Goal: Task Accomplishment & Management: Manage account settings

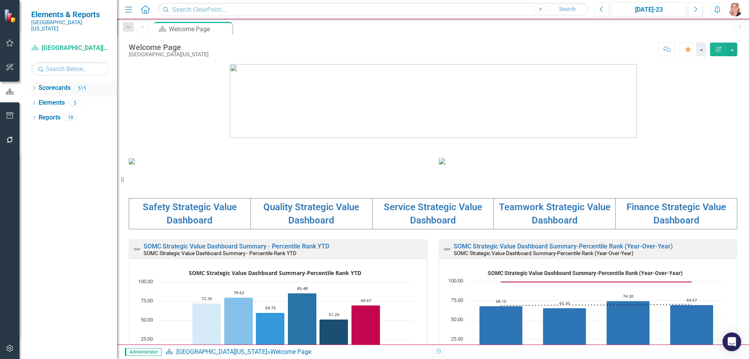
click at [33, 87] on icon "Dropdown" at bounding box center [33, 89] width 5 height 4
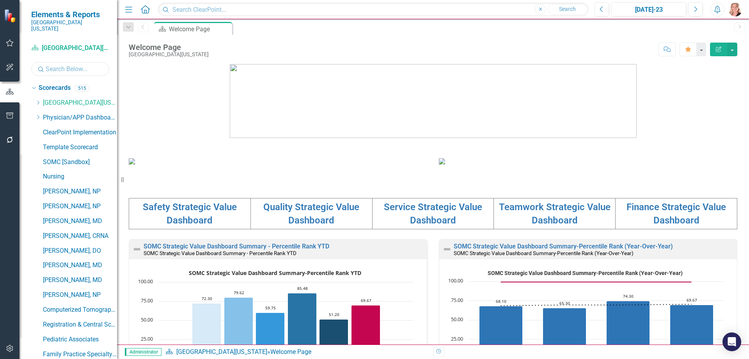
click at [56, 64] on input "text" at bounding box center [70, 69] width 78 height 14
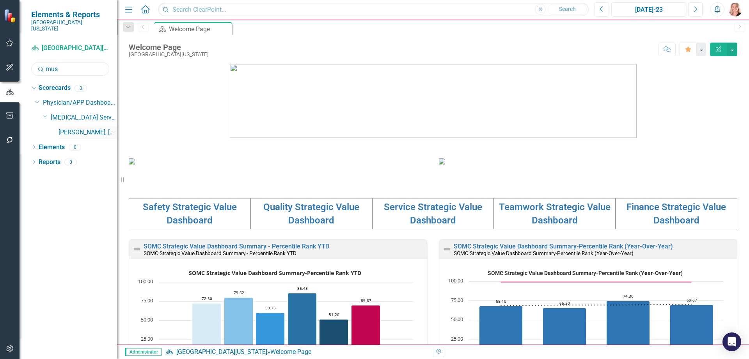
type input "mus"
click at [102, 128] on link "[PERSON_NAME], [GEOGRAPHIC_DATA]" at bounding box center [88, 132] width 59 height 9
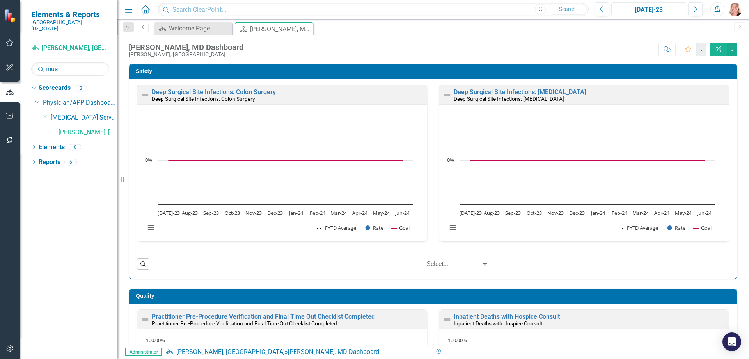
click at [651, 11] on div "[DATE]-23" at bounding box center [648, 9] width 69 height 9
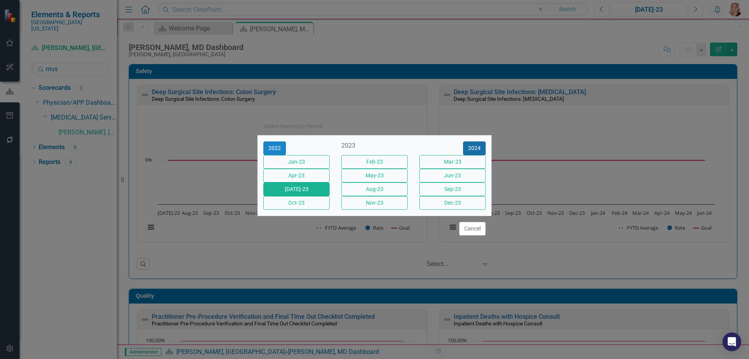
click at [474, 143] on button "2024" at bounding box center [474, 148] width 23 height 14
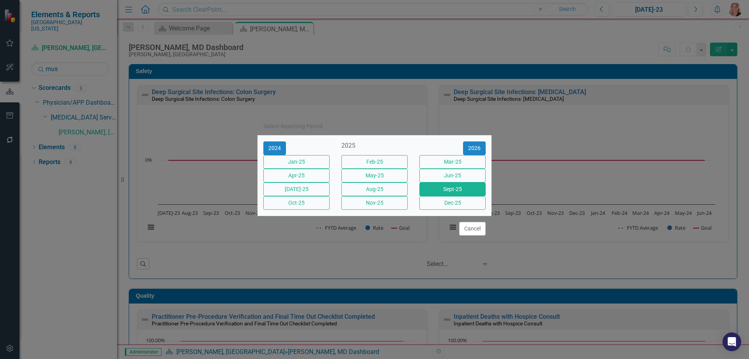
click at [439, 191] on button "Sept-25" at bounding box center [453, 189] width 66 height 14
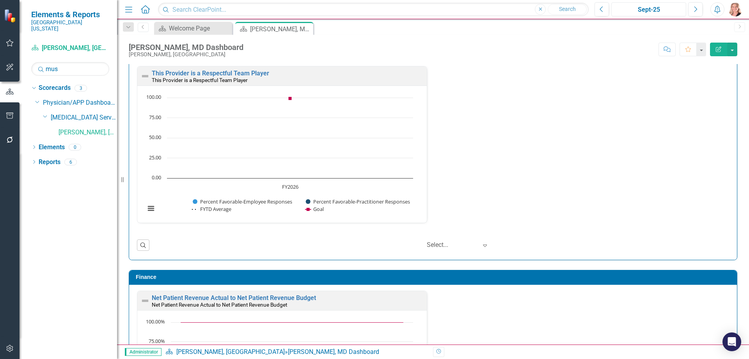
scroll to position [1066, 0]
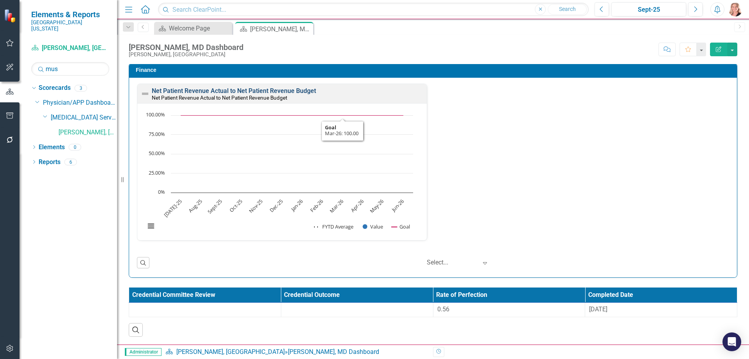
click at [311, 92] on link "Net Patient Revenue Actual to Net Patient Revenue Budget" at bounding box center [234, 90] width 164 height 7
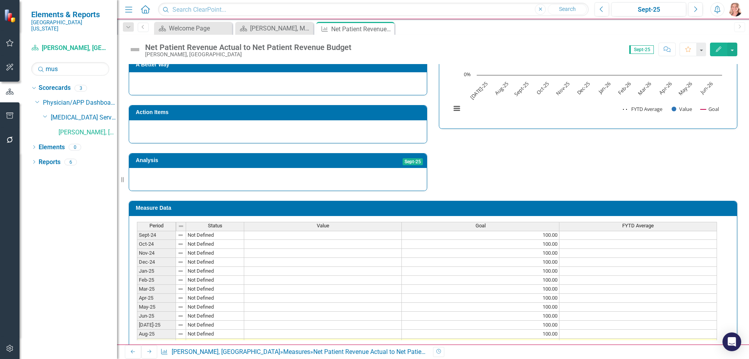
scroll to position [195, 0]
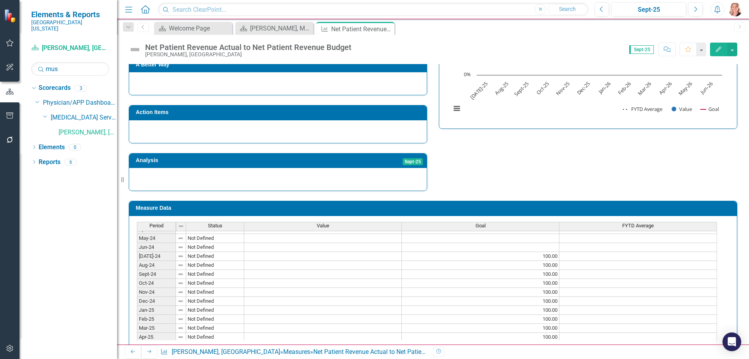
click at [327, 242] on tbody "Nov-23 Not Defined Dec-23 Not Defined Jan-24 Not Defined Feb-24 Not Defined Mar…" at bounding box center [427, 324] width 580 height 288
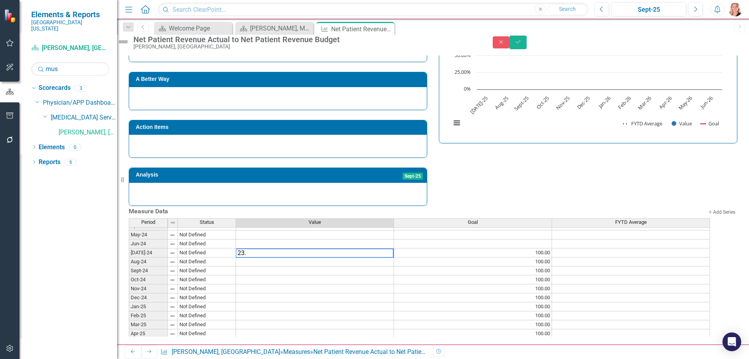
type textarea "23.4"
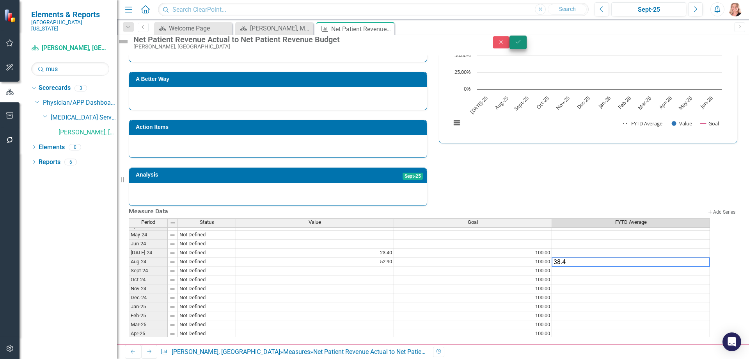
type textarea "38.4"
click at [522, 43] on icon "Save" at bounding box center [518, 41] width 7 height 5
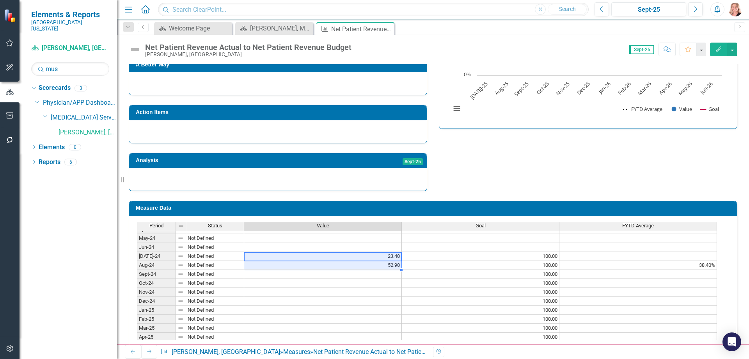
drag, startPoint x: 368, startPoint y: 240, endPoint x: 370, endPoint y: 248, distance: 8.0
click at [370, 248] on tbody "[DATE]-23 Not Defined Aug-23 Not Defined Sep-23 Not Defined Oct-23 Not Defined …" at bounding box center [427, 283] width 580 height 279
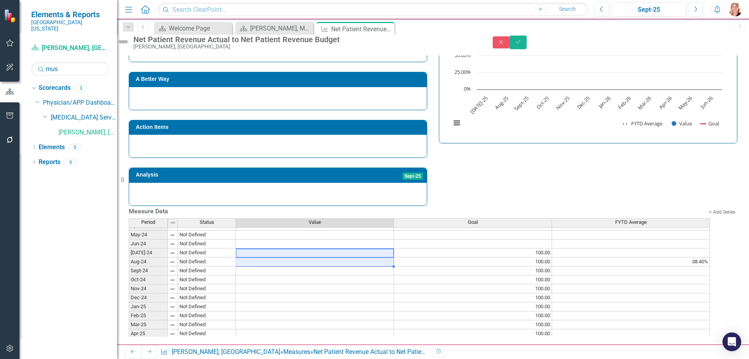
click at [659, 257] on td "38.40%" at bounding box center [631, 261] width 158 height 9
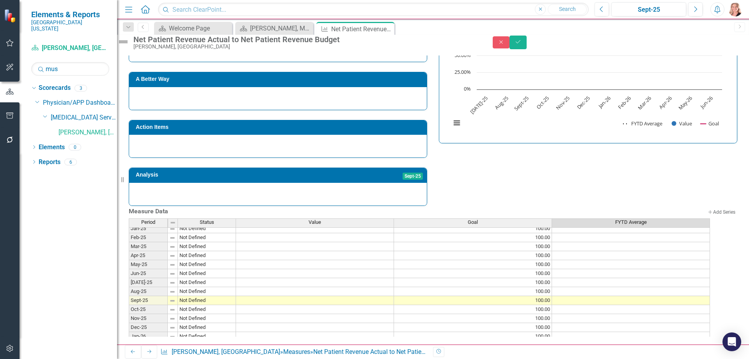
scroll to position [312, 0]
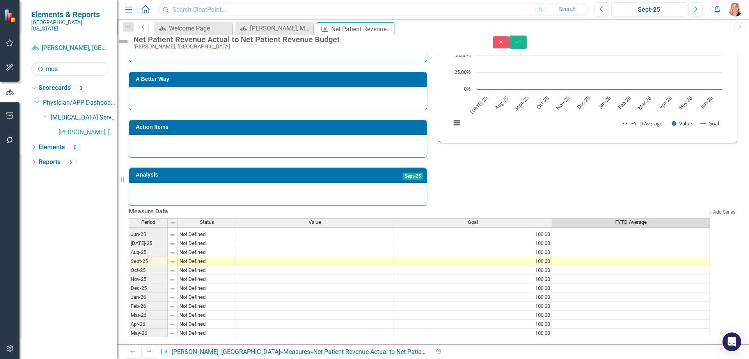
click at [340, 239] on td at bounding box center [315, 243] width 158 height 9
type textarea "23.4"
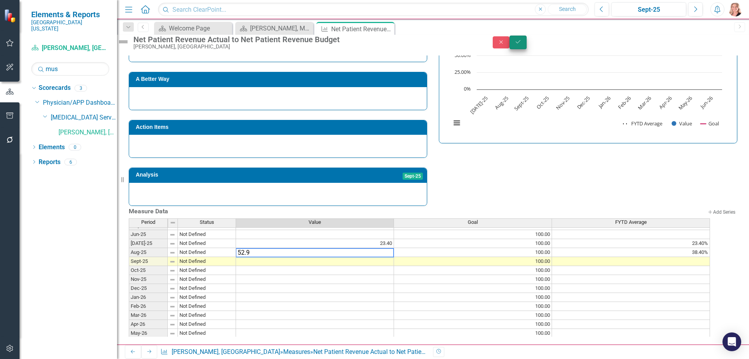
type textarea "52.9"
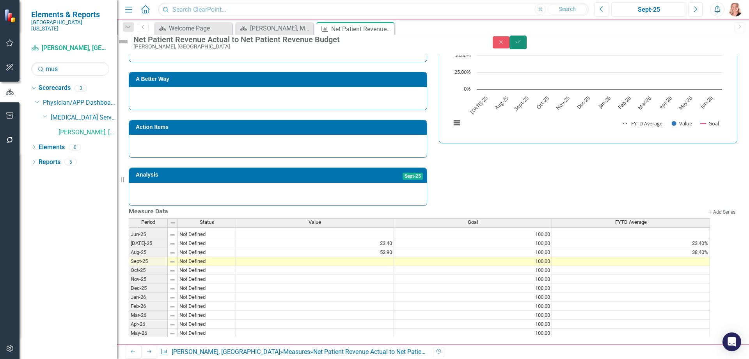
click at [522, 44] on icon "Save" at bounding box center [518, 41] width 7 height 5
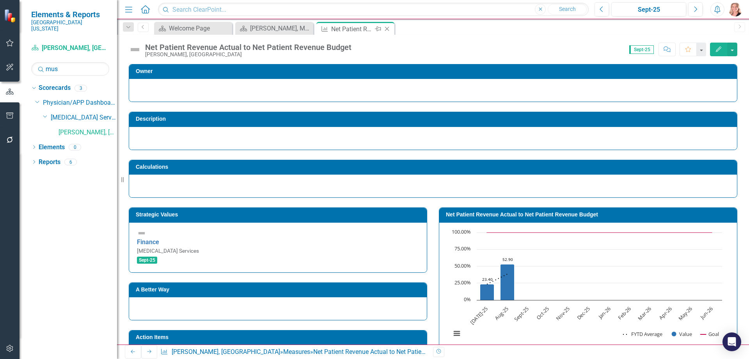
click at [388, 30] on icon at bounding box center [387, 29] width 4 height 4
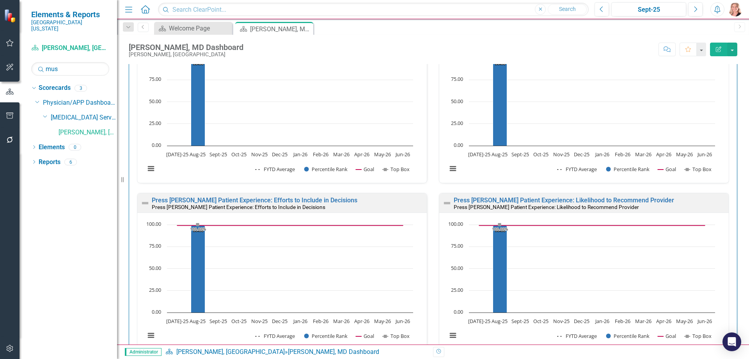
scroll to position [585, 0]
